Goal: Transaction & Acquisition: Purchase product/service

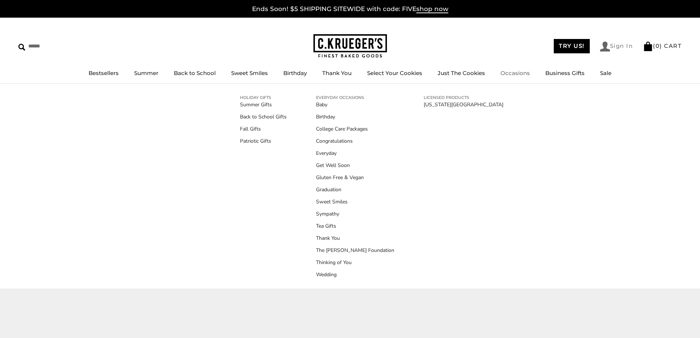
click at [610, 44] on link "Sign In" at bounding box center [616, 47] width 33 height 10
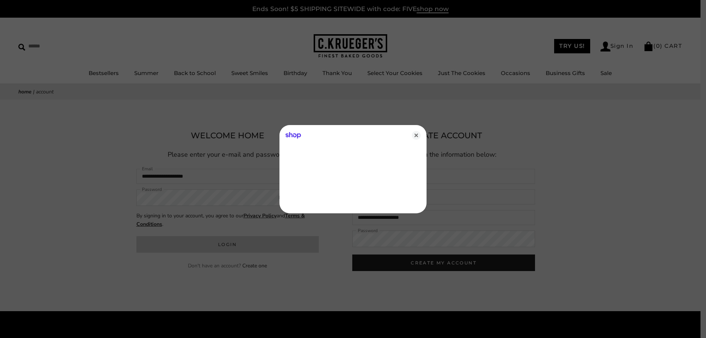
click at [231, 242] on div at bounding box center [353, 169] width 706 height 338
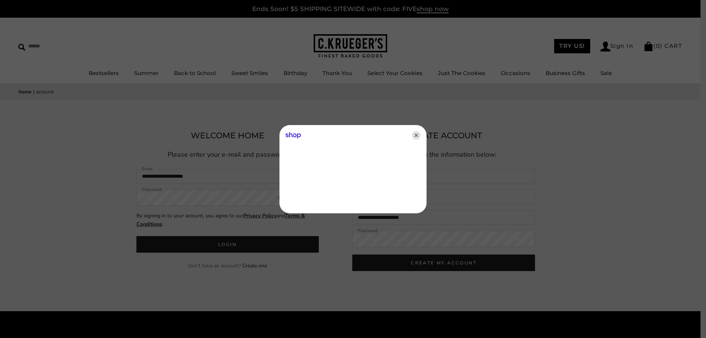
click at [416, 134] on icon "Close" at bounding box center [416, 135] width 9 height 9
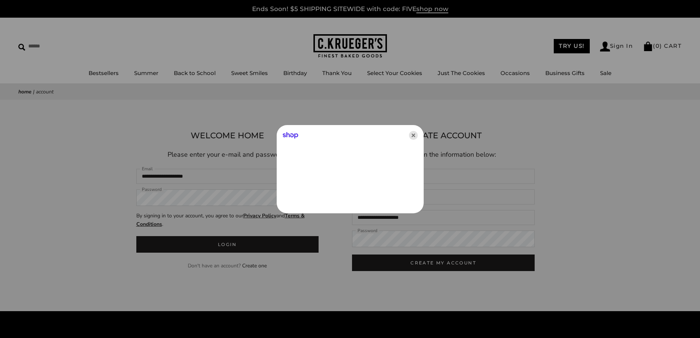
click at [415, 134] on icon "Close" at bounding box center [413, 135] width 9 height 9
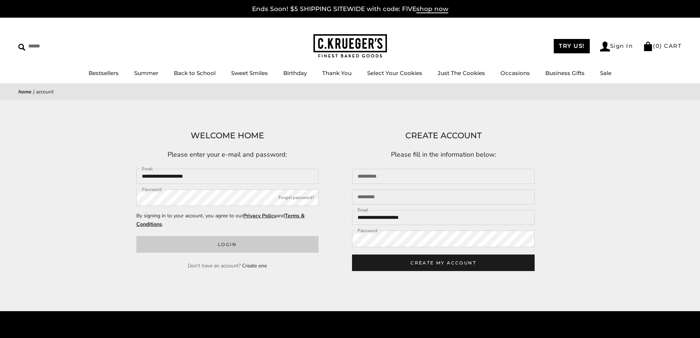
click at [256, 248] on button "Login" at bounding box center [227, 244] width 183 height 17
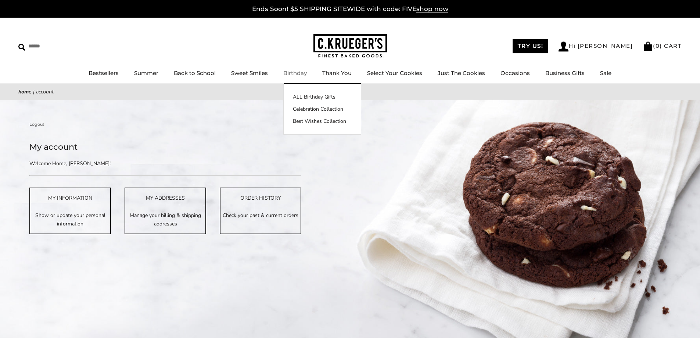
click at [289, 72] on link "Birthday" at bounding box center [295, 72] width 24 height 7
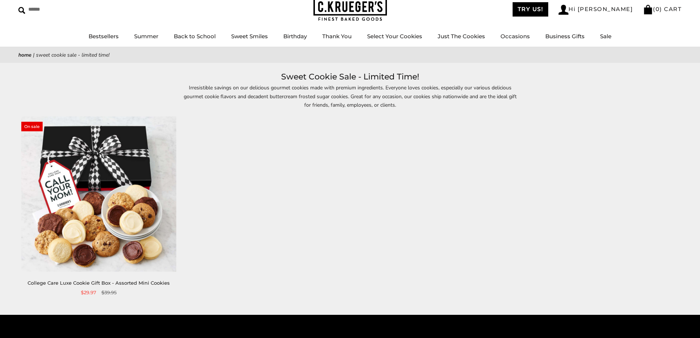
click at [132, 191] on img at bounding box center [98, 193] width 155 height 155
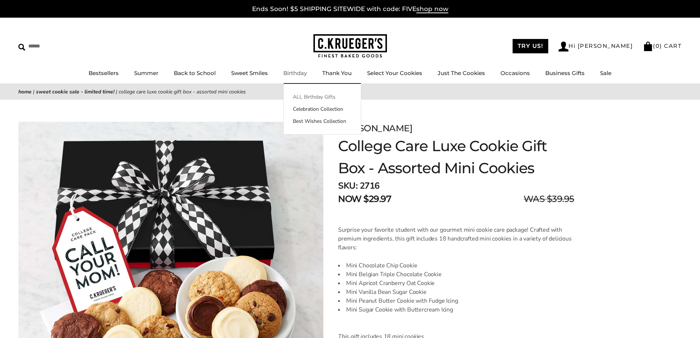
click at [303, 97] on link "ALL Birthday Gifts" at bounding box center [322, 97] width 77 height 8
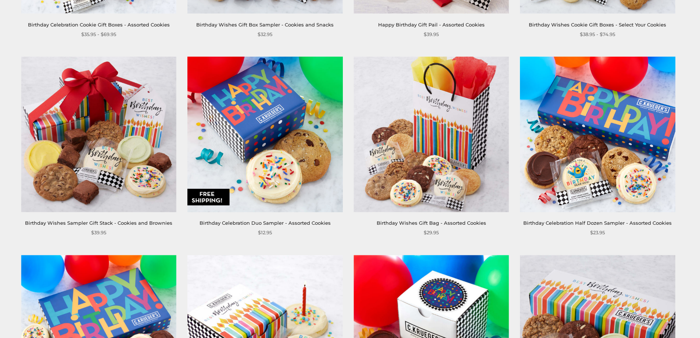
scroll to position [326, 0]
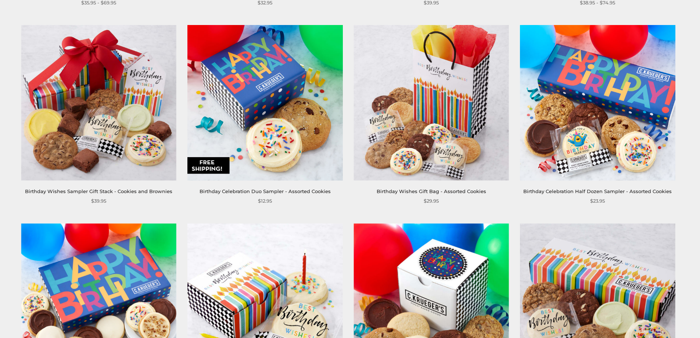
click at [634, 89] on img at bounding box center [597, 102] width 155 height 155
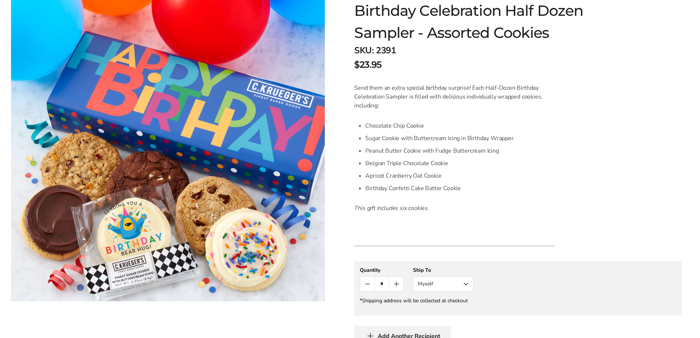
scroll to position [147, 0]
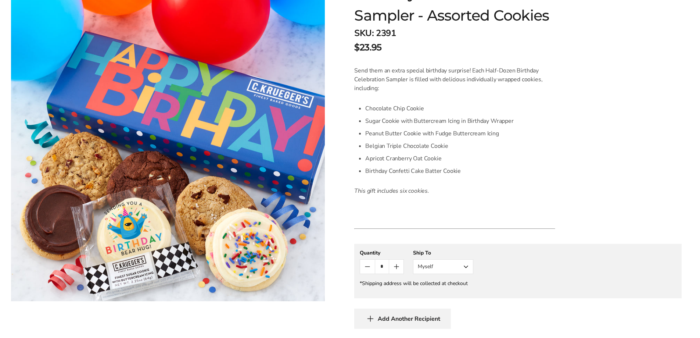
click at [395, 266] on icon "Count plus" at bounding box center [396, 266] width 4 height 0
type input "*"
click at [463, 263] on button "Myself" at bounding box center [443, 266] width 60 height 15
click at [450, 288] on button "Other Recipient" at bounding box center [443, 293] width 60 height 13
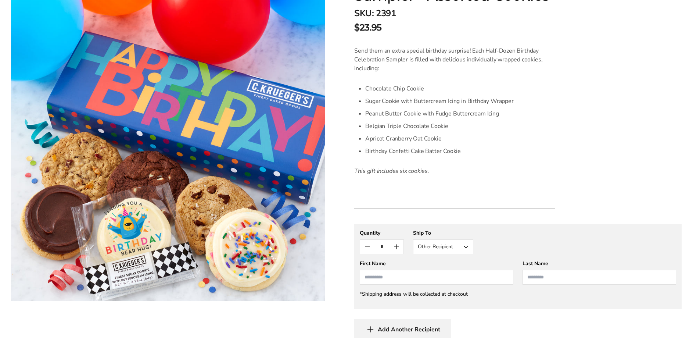
scroll to position [184, 0]
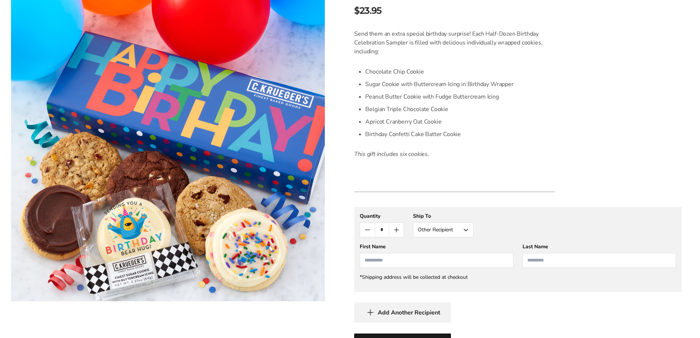
click at [422, 258] on input "First Name" at bounding box center [437, 260] width 154 height 15
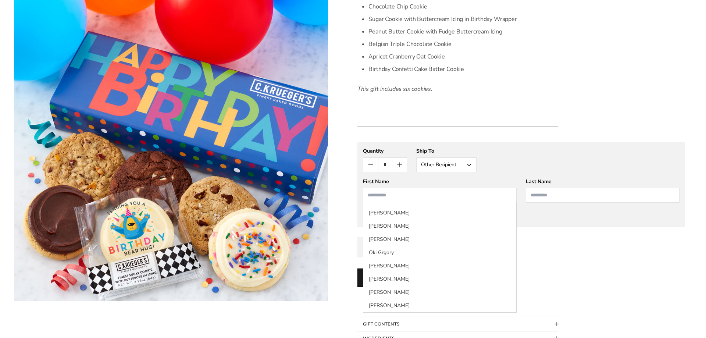
scroll to position [294, 0]
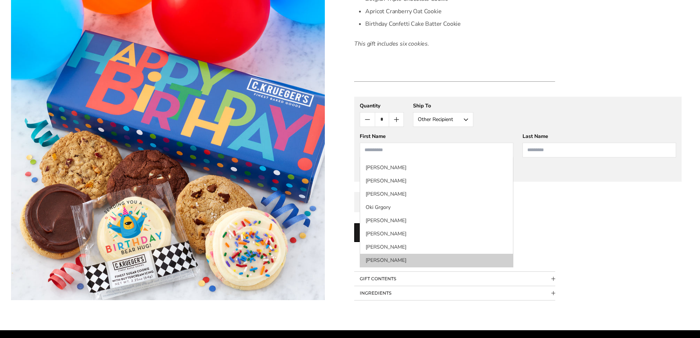
click at [444, 262] on li "Rita Williams" at bounding box center [436, 260] width 153 height 13
type input "****"
type input "********"
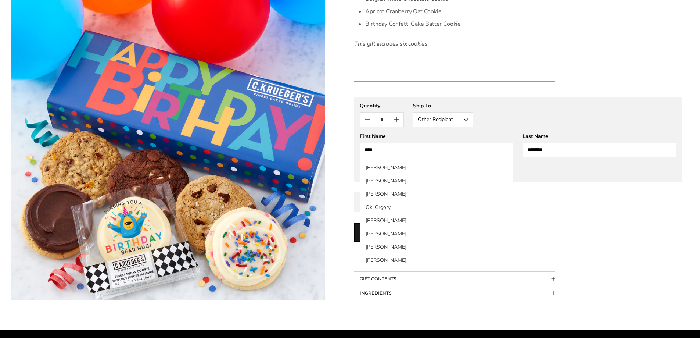
click at [444, 262] on form "C.KRUEGER'S Birthday Celebration Half Dozen Sampler - Assorted Cookies SKU: 239…" at bounding box center [517, 61] width 327 height 478
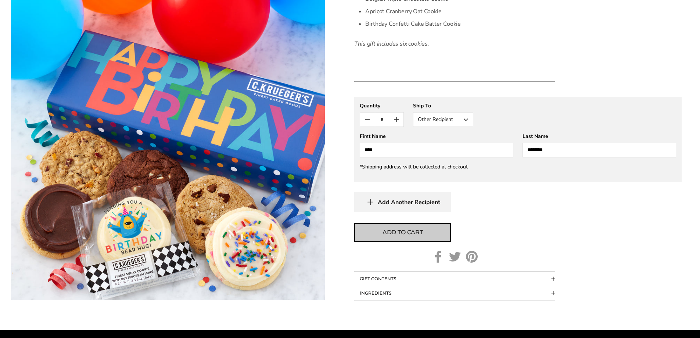
click at [399, 228] on span "Add to cart" at bounding box center [403, 232] width 40 height 9
type input "*"
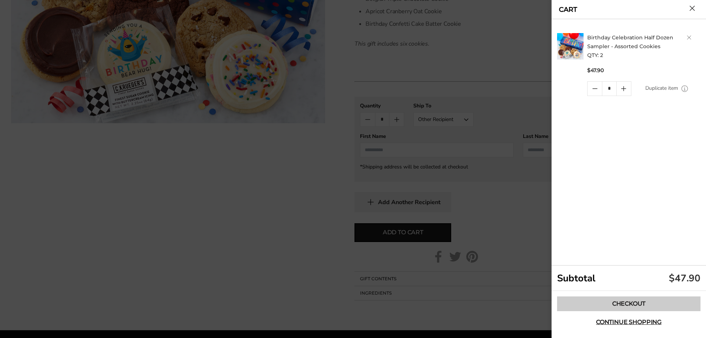
click at [615, 301] on link "Checkout" at bounding box center [628, 303] width 143 height 15
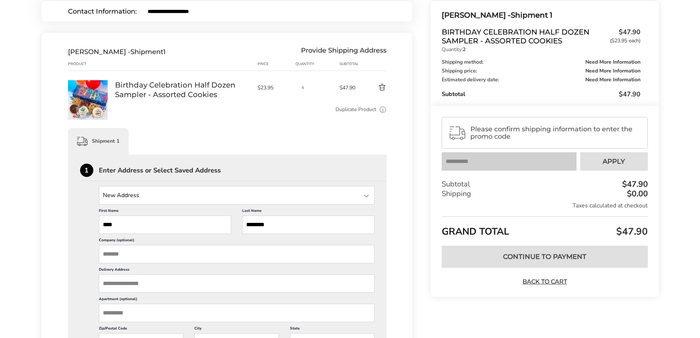
scroll to position [110, 0]
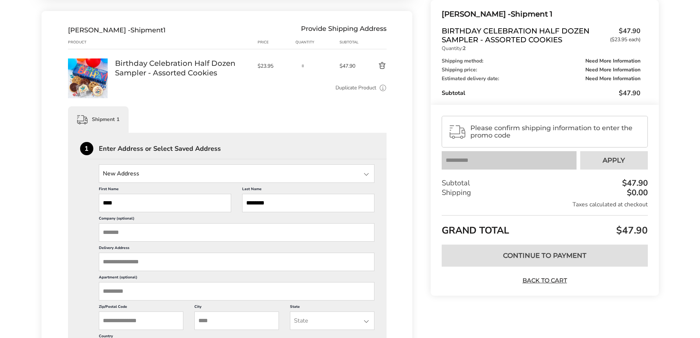
click at [152, 205] on input "****" at bounding box center [165, 203] width 132 height 18
type input "**********"
click at [155, 262] on input "Delivery Address" at bounding box center [237, 261] width 276 height 18
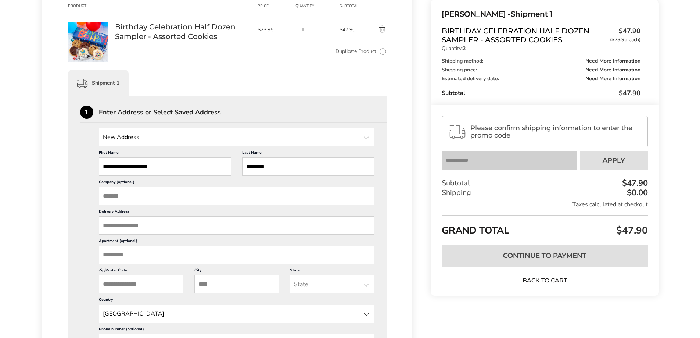
scroll to position [147, 0]
click at [366, 136] on div at bounding box center [366, 137] width 9 height 9
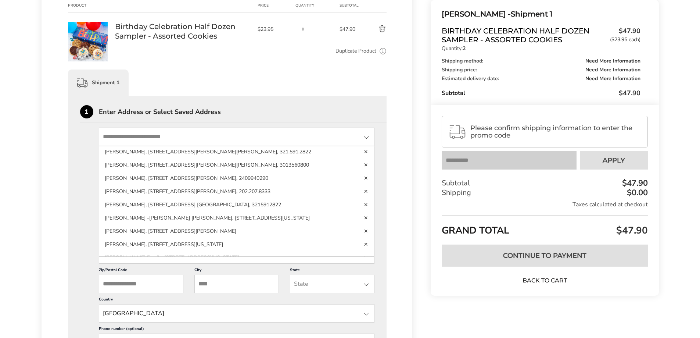
scroll to position [378, 0]
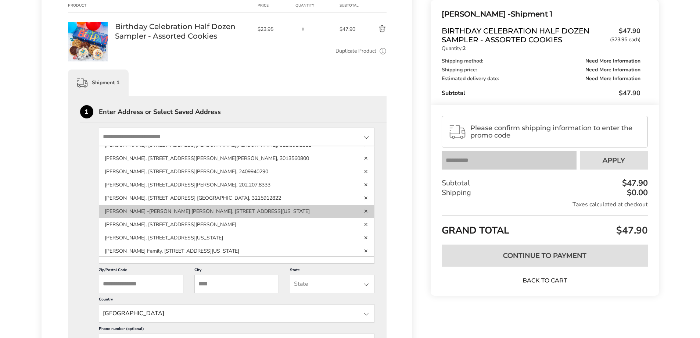
click at [277, 218] on li "Rita -Tracy Williams Williams - Goodger, 1510 Potomac Heights Dr, Fort Washingt…" at bounding box center [236, 224] width 275 height 13
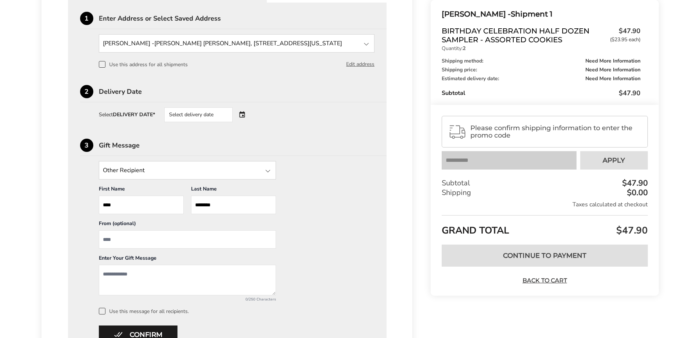
scroll to position [257, 0]
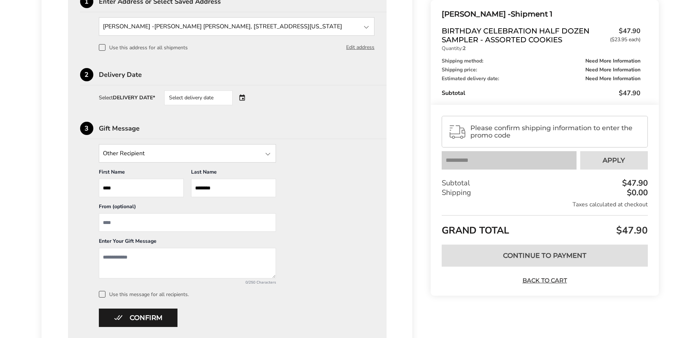
click at [241, 95] on div "Select delivery date" at bounding box center [208, 97] width 89 height 15
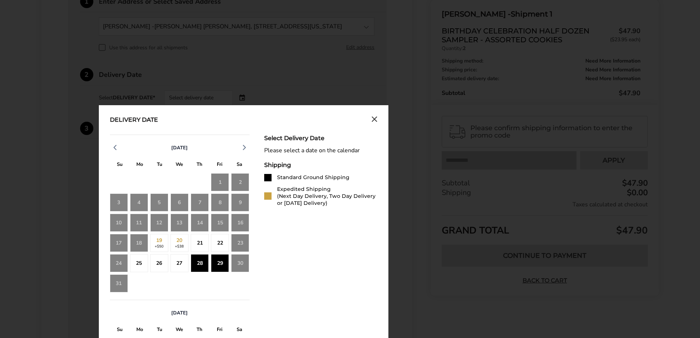
click at [215, 258] on div "29" at bounding box center [220, 263] width 18 height 18
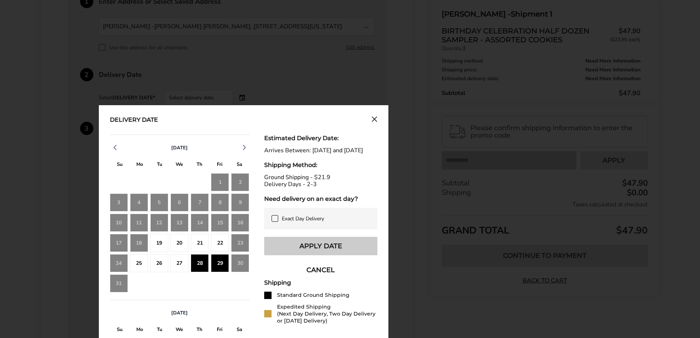
click at [329, 249] on button "Apply Date" at bounding box center [320, 246] width 113 height 18
click at [329, 249] on div "Other Recipient Myself Other Recipient First Name * Enter recipient name **** L…" at bounding box center [227, 220] width 295 height 153
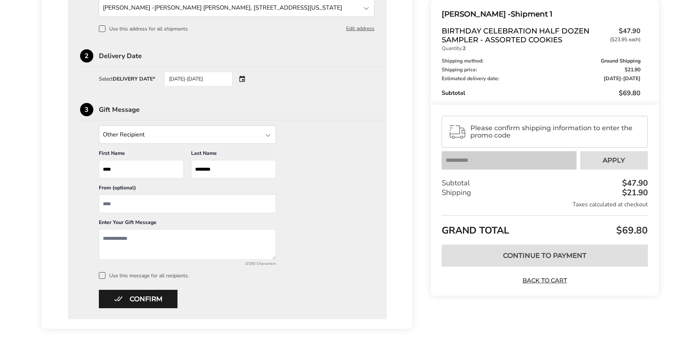
scroll to position [294, 0]
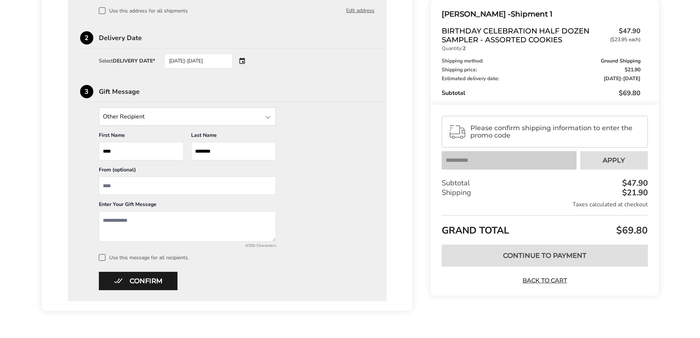
click at [191, 226] on textarea "Add a message" at bounding box center [187, 226] width 177 height 30
type textarea "*"
type textarea "**********"
click at [144, 185] on input "From" at bounding box center [187, 185] width 177 height 18
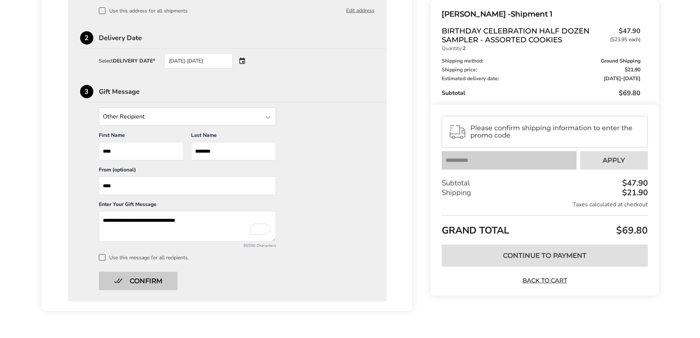
type input "****"
click at [130, 277] on button "Confirm" at bounding box center [138, 281] width 79 height 18
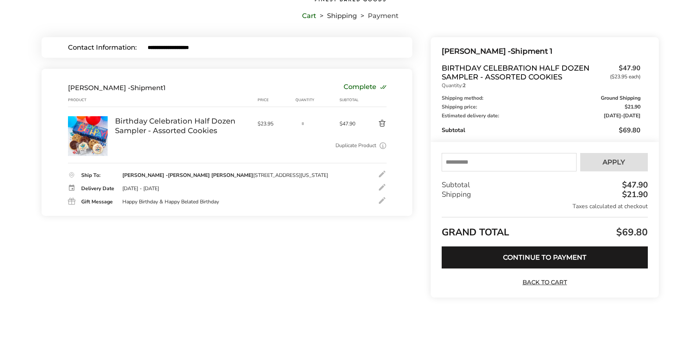
scroll to position [53, 0]
click at [453, 163] on input "text" at bounding box center [509, 162] width 134 height 18
type input "****"
click at [622, 160] on span "Apply" at bounding box center [614, 162] width 22 height 7
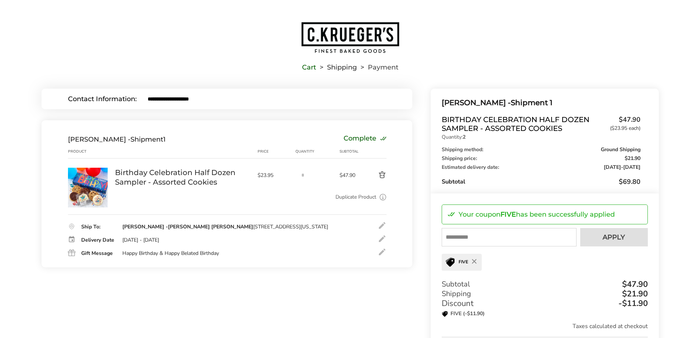
scroll to position [0, 0]
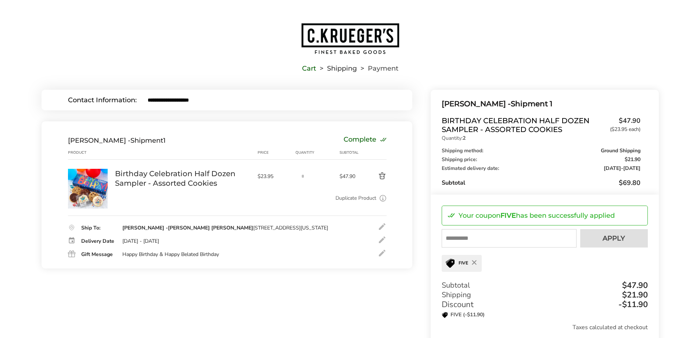
click at [382, 175] on button "Delete product" at bounding box center [374, 176] width 26 height 9
